Goal: Transaction & Acquisition: Purchase product/service

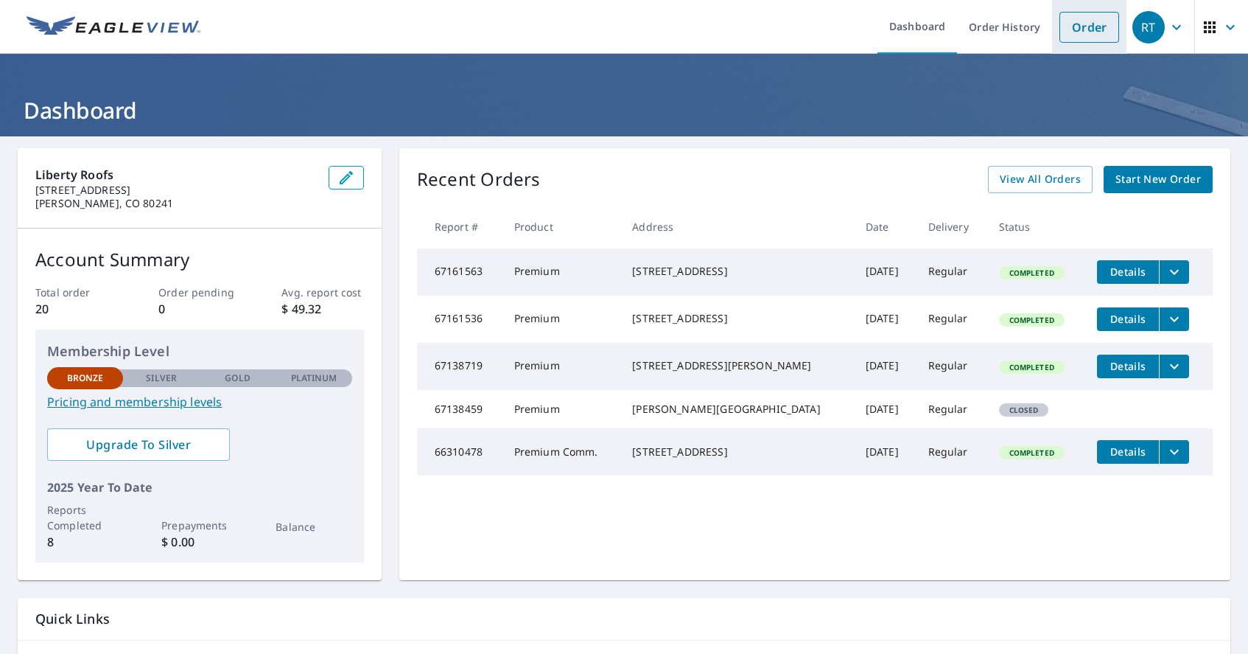
click at [1076, 27] on link "Order" at bounding box center [1090, 27] width 60 height 31
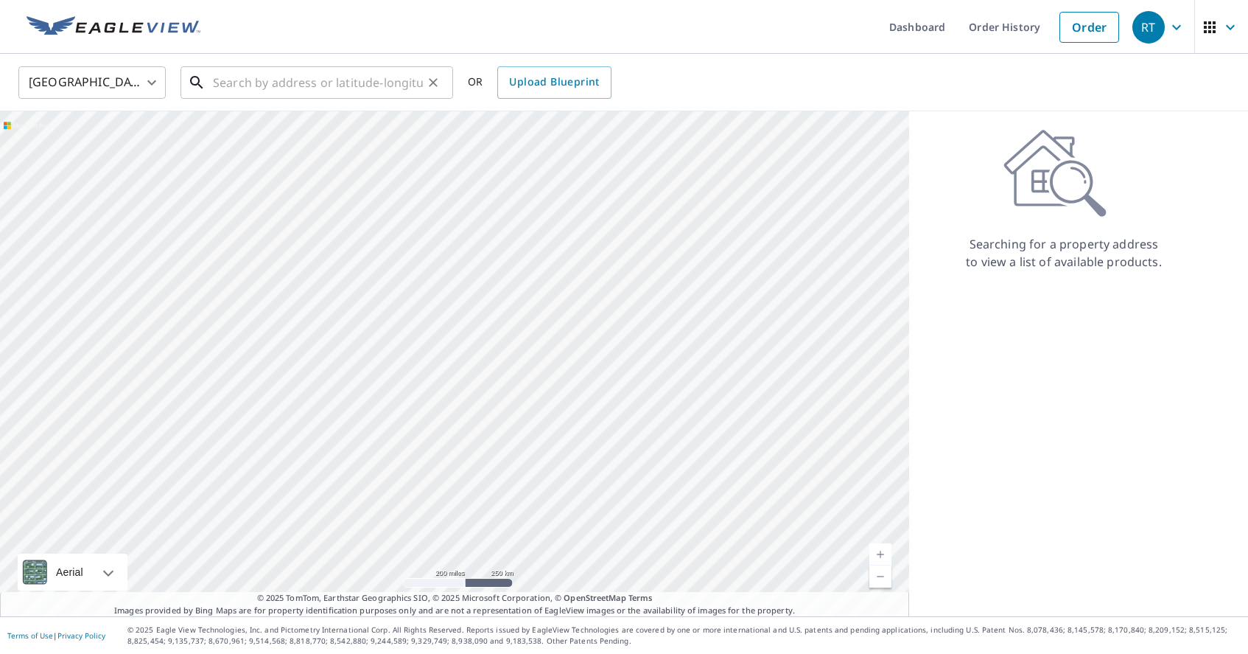
click at [246, 85] on input "text" at bounding box center [318, 82] width 210 height 41
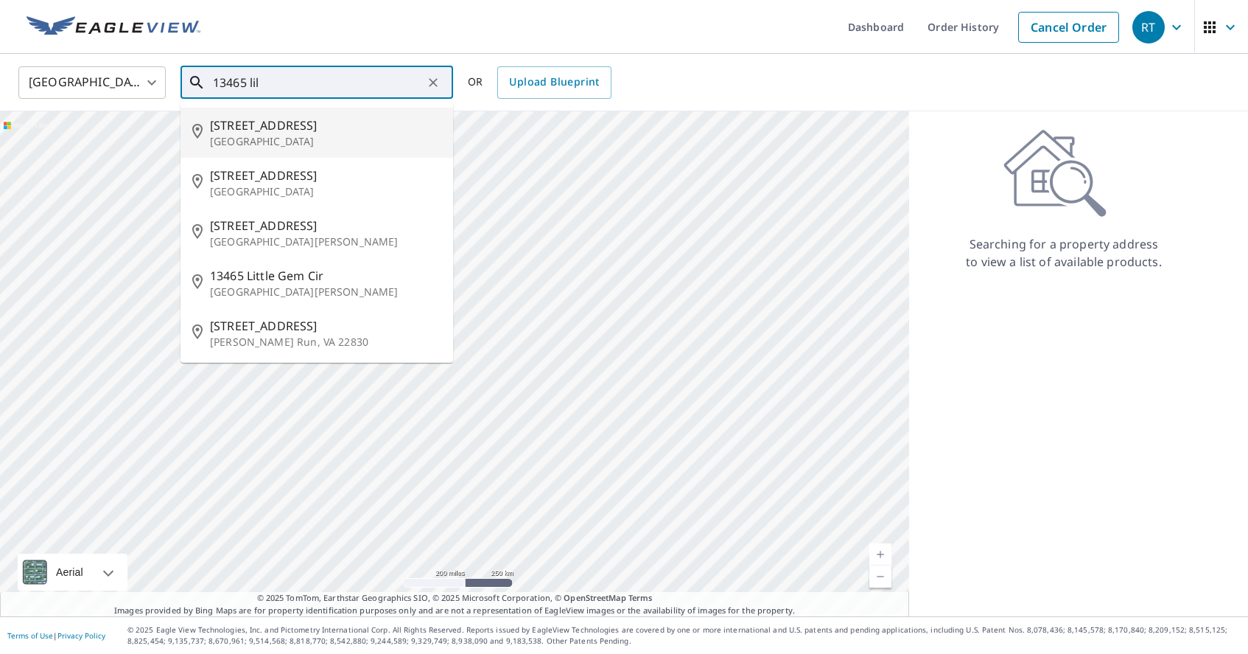
click at [279, 126] on span "[STREET_ADDRESS]" at bounding box center [325, 125] width 231 height 18
type input "[STREET_ADDRESS]"
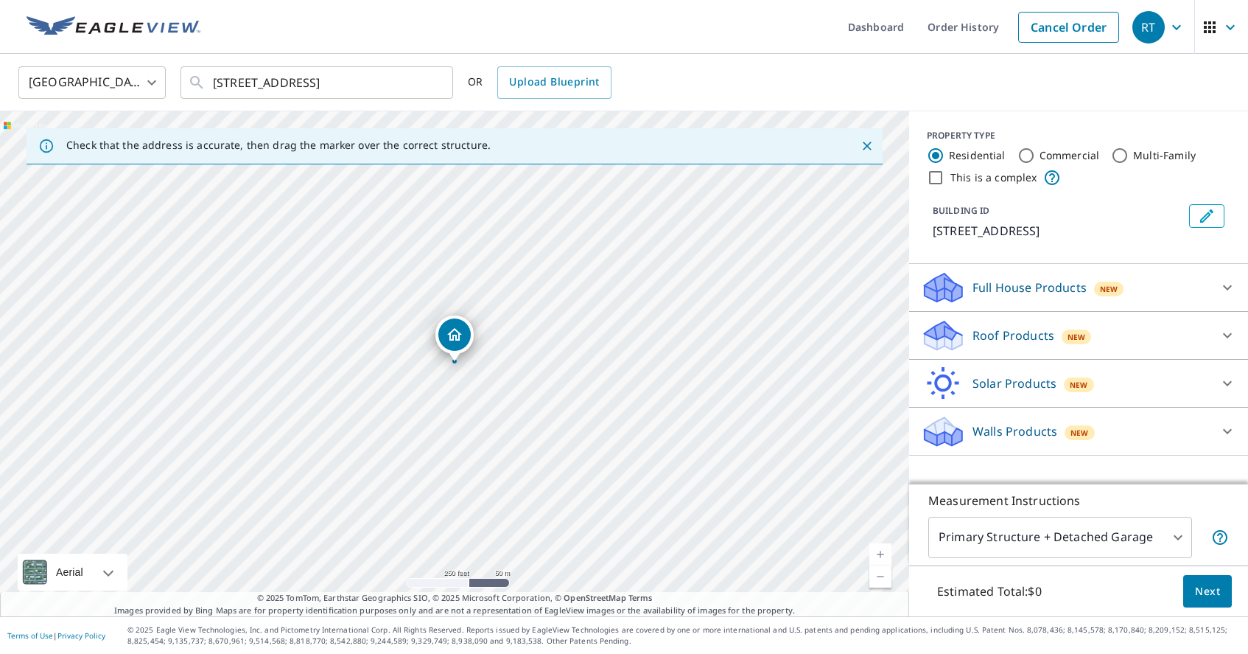
click at [450, 338] on icon "Dropped pin, building 1, Residential property, 13465 Lilac St Thornton, CO 80602" at bounding box center [454, 334] width 15 height 13
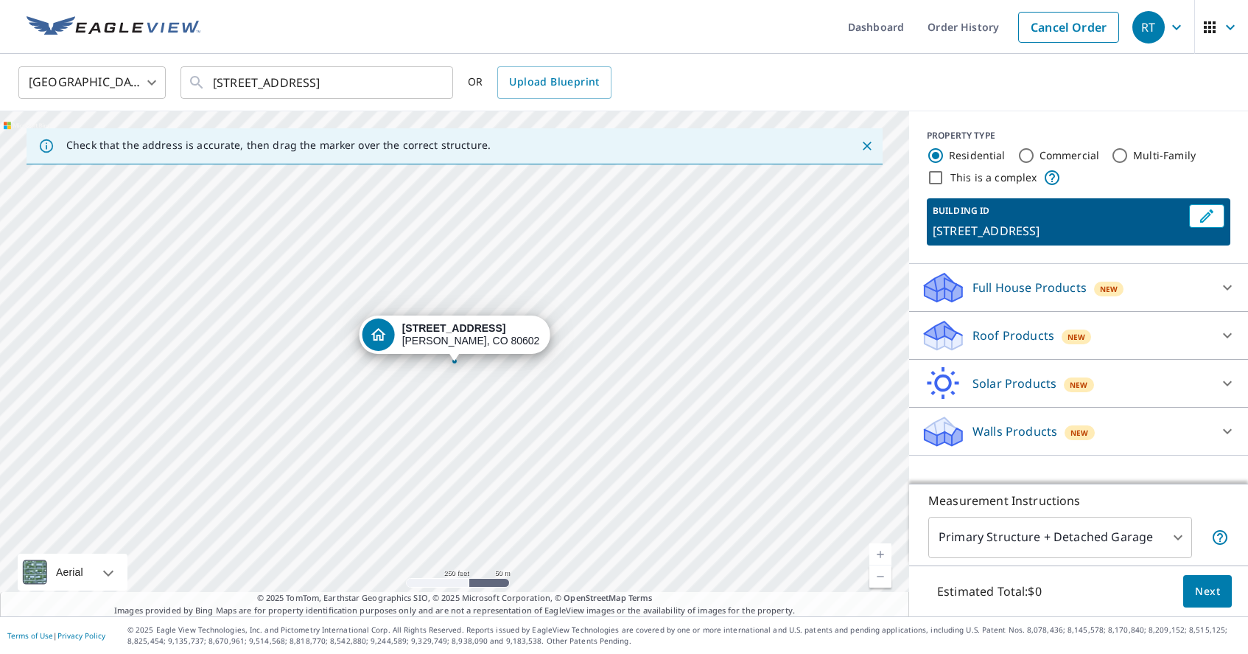
click at [465, 336] on div "[STREET_ADDRESS]" at bounding box center [471, 334] width 138 height 25
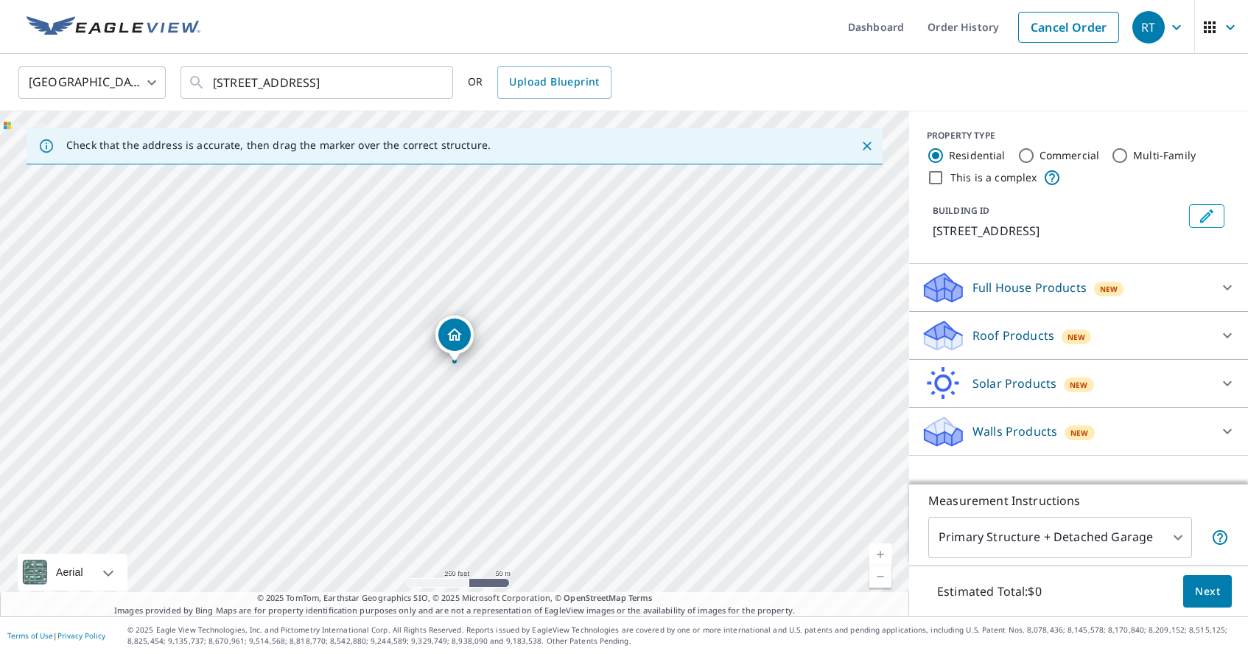
click at [458, 343] on icon "Dropped pin, building 1, Residential property, 13465 Lilac St Thornton, CO 80602" at bounding box center [455, 335] width 18 height 18
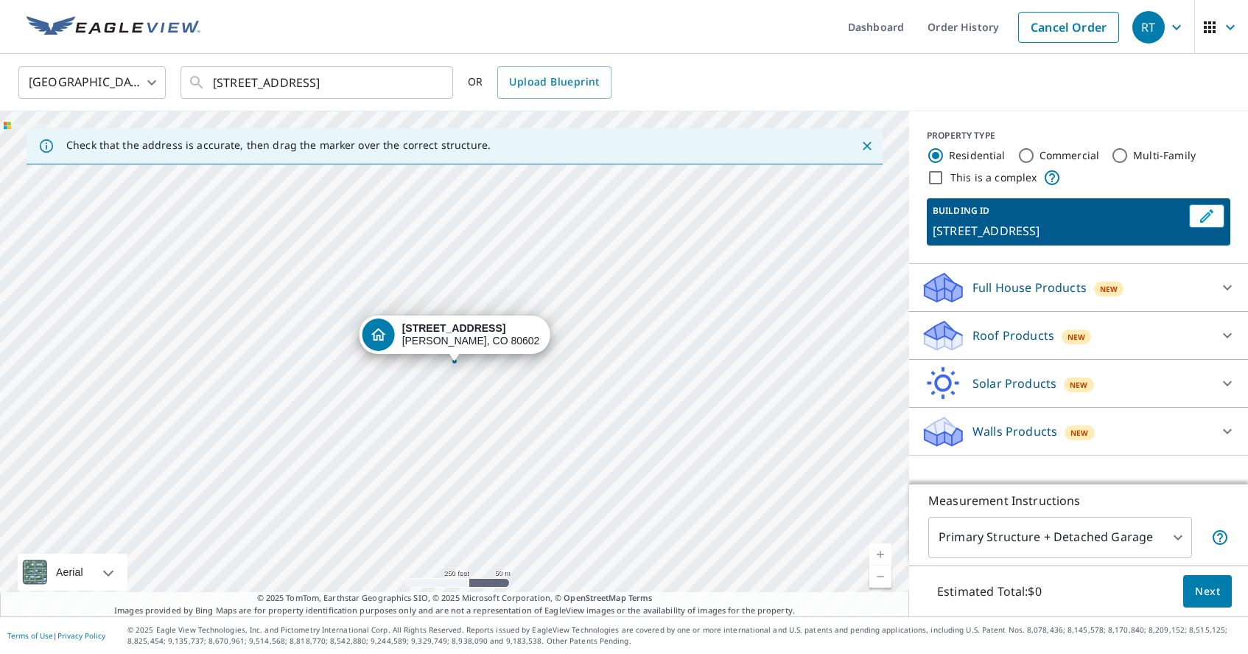
click at [458, 343] on div "[STREET_ADDRESS]" at bounding box center [471, 334] width 138 height 25
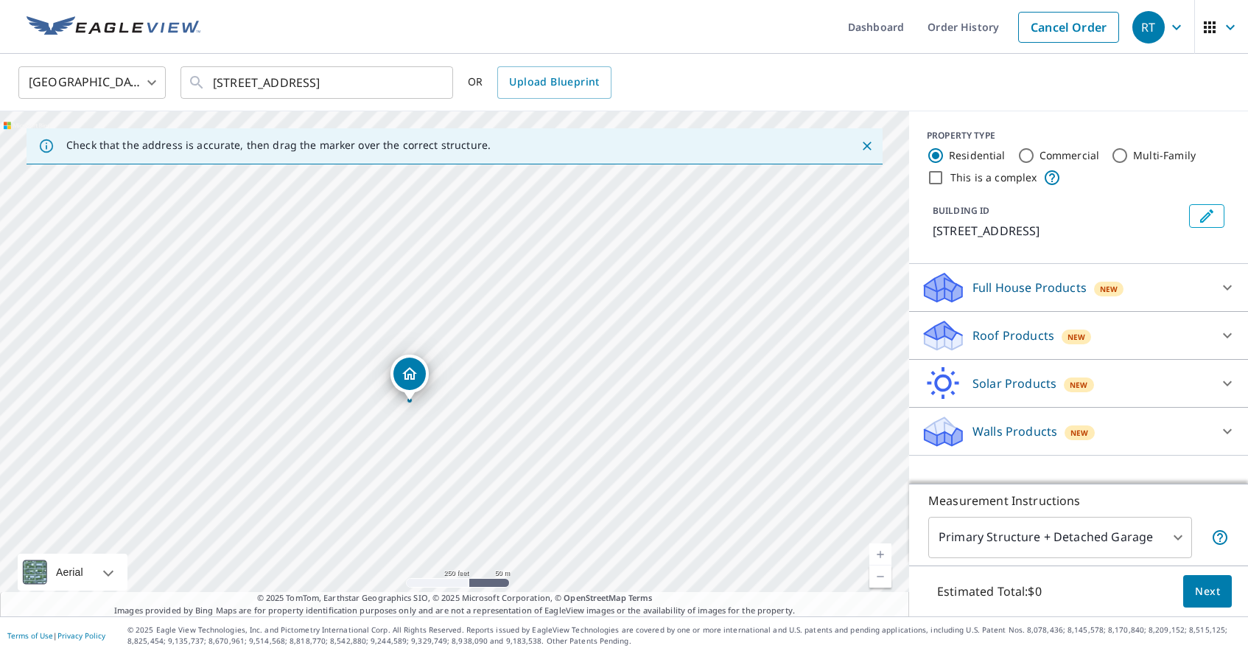
click at [1161, 542] on body "RT RT Dashboard Order History Cancel Order RT [GEOGRAPHIC_DATA] [GEOGRAPHIC_DAT…" at bounding box center [624, 327] width 1248 height 654
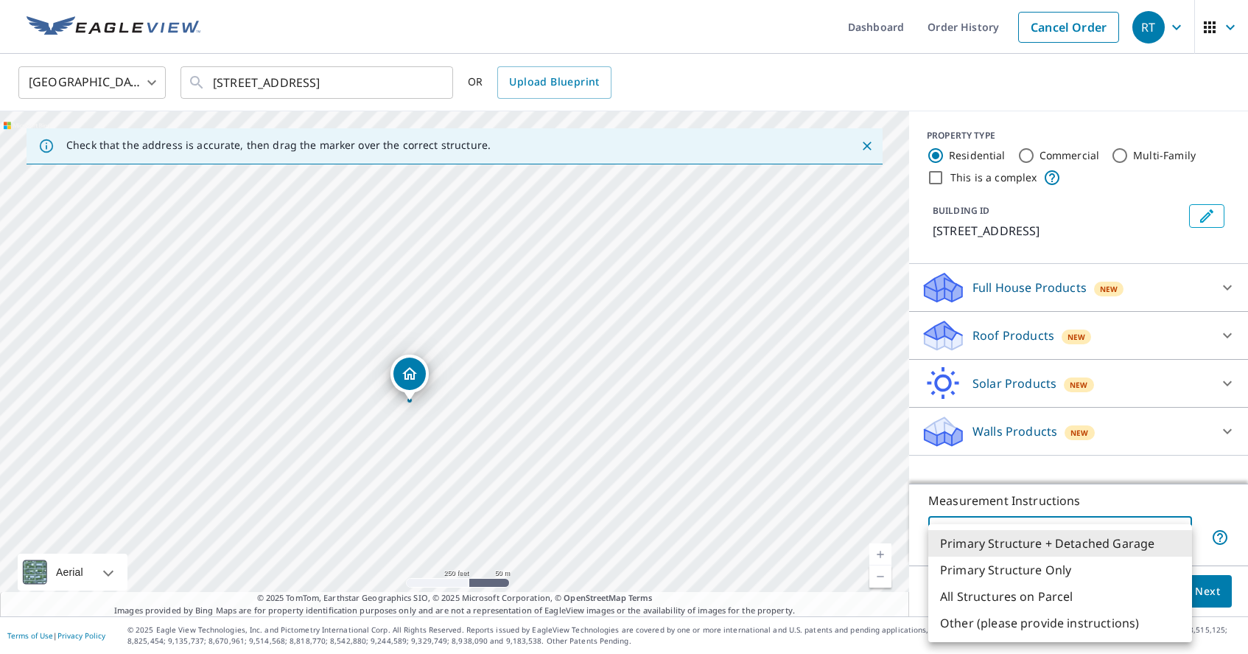
click at [1066, 594] on li "All Structures on Parcel" at bounding box center [1061, 596] width 264 height 27
type input "3"
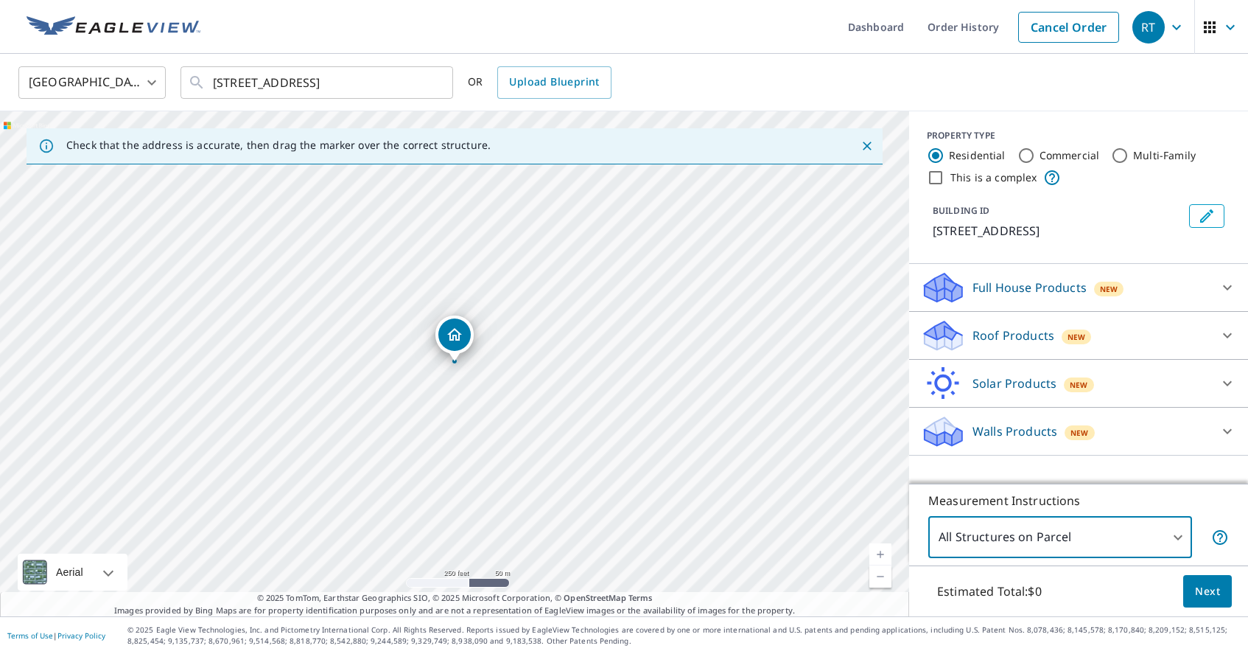
click at [1027, 340] on p "Roof Products" at bounding box center [1014, 335] width 82 height 18
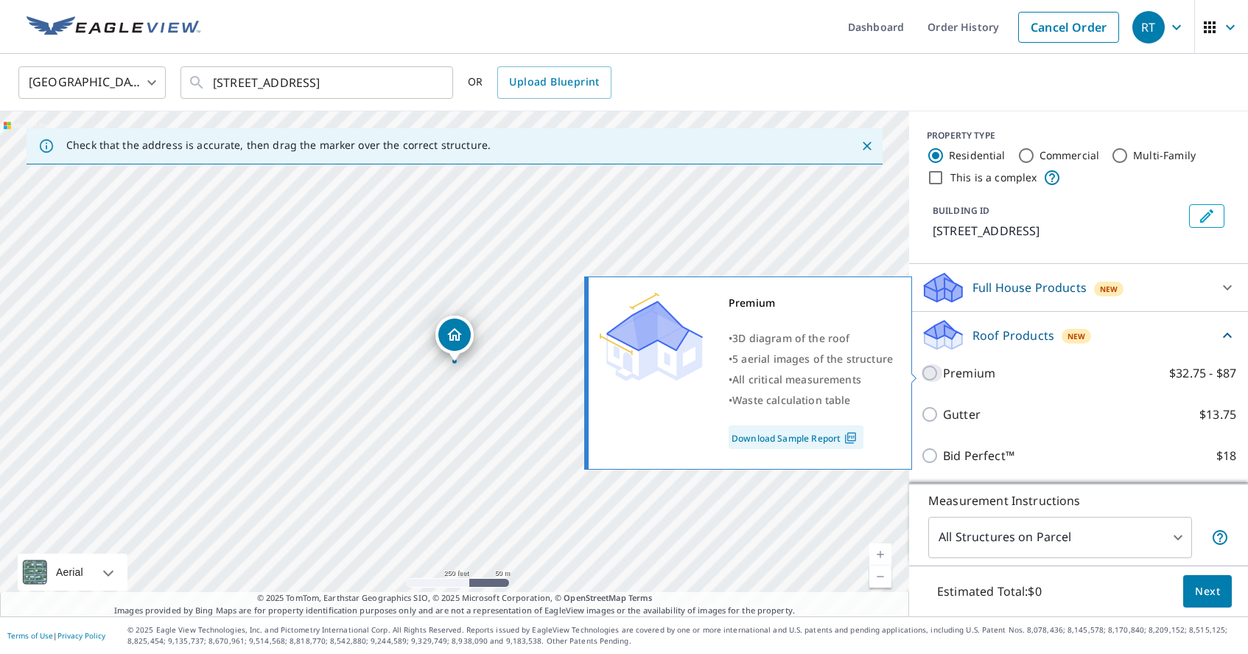
click at [929, 374] on input "Premium $32.75 - $87" at bounding box center [932, 373] width 22 height 18
checkbox input "true"
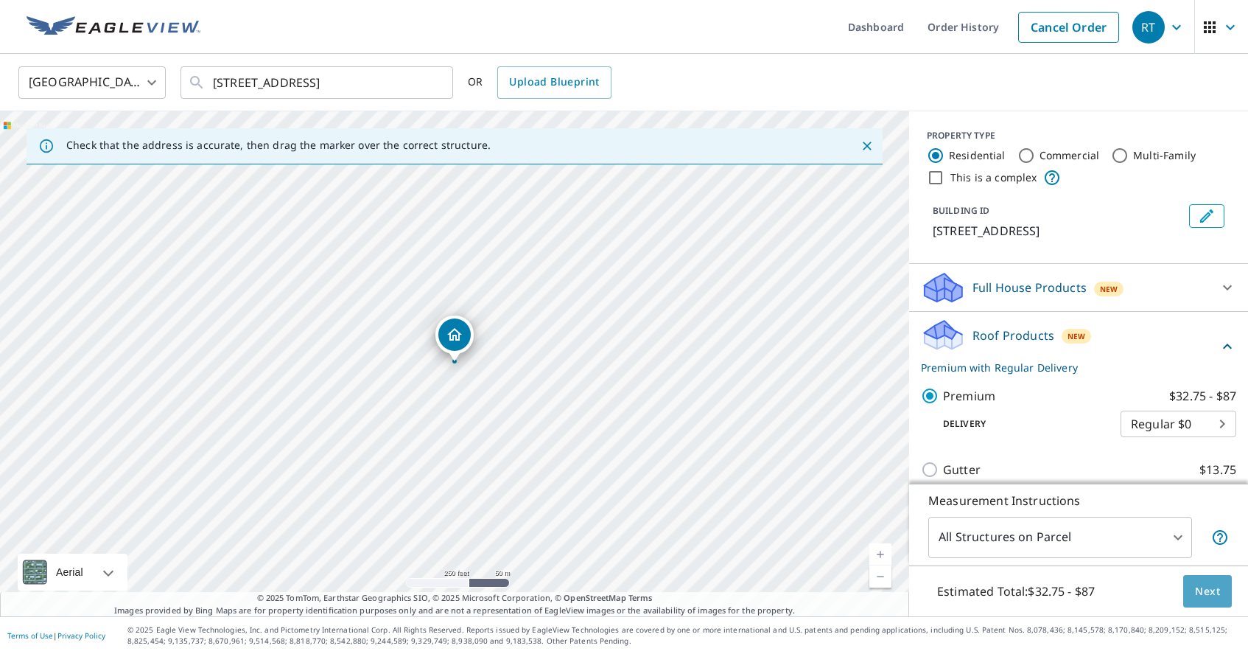
click at [1216, 592] on span "Next" at bounding box center [1207, 591] width 25 height 18
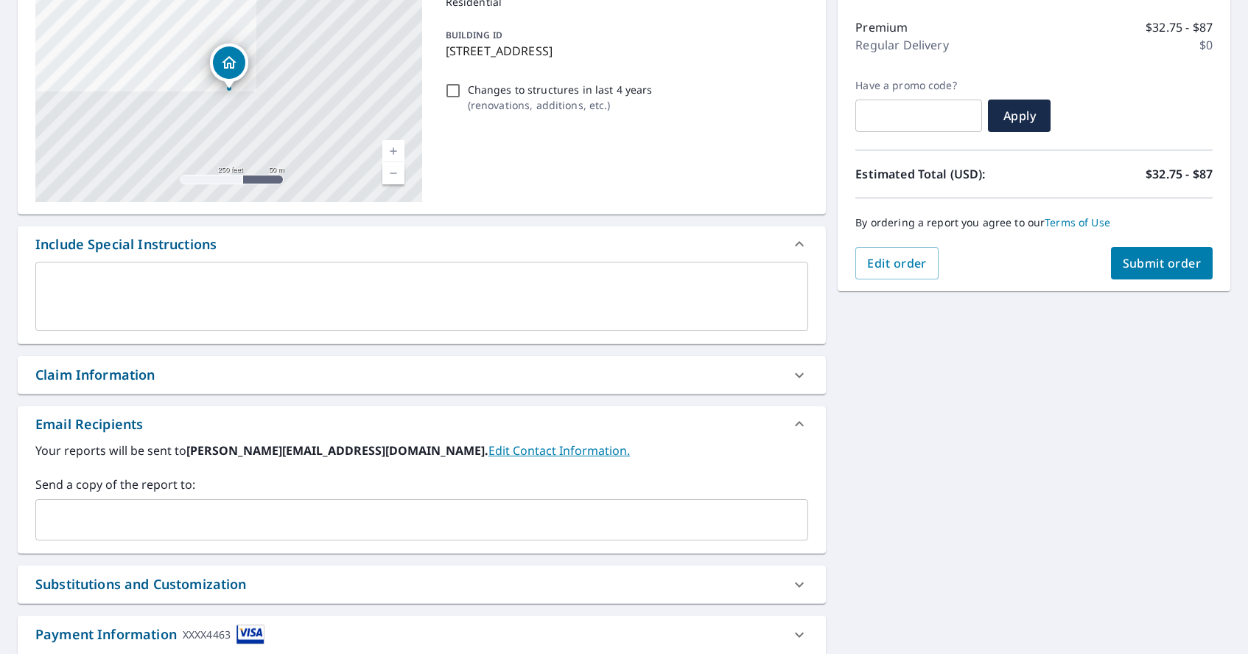
scroll to position [130, 0]
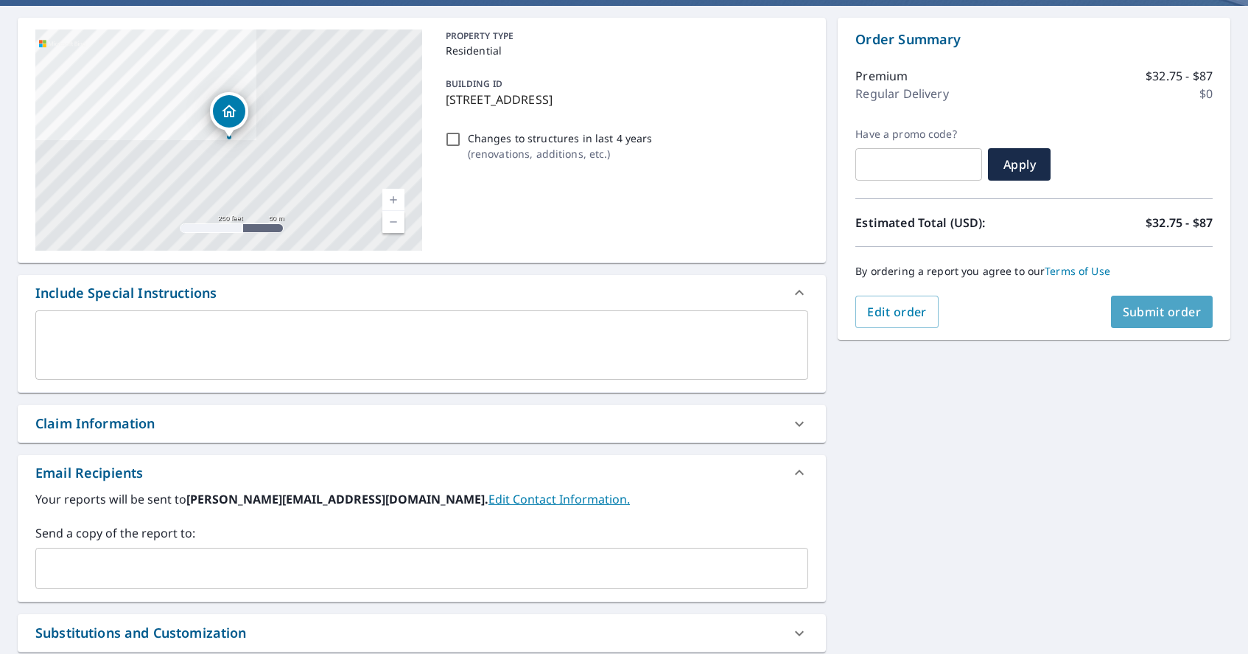
click at [1161, 306] on span "Submit order" at bounding box center [1162, 312] width 79 height 16
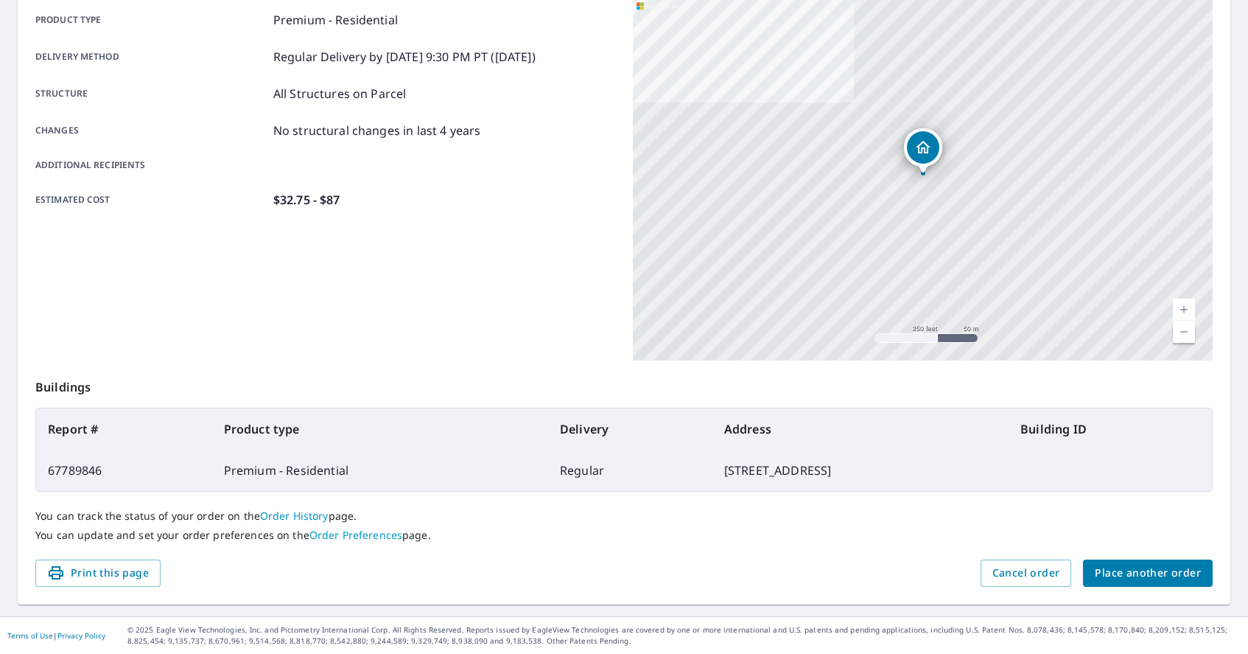
scroll to position [213, 0]
